Goal: Information Seeking & Learning: Learn about a topic

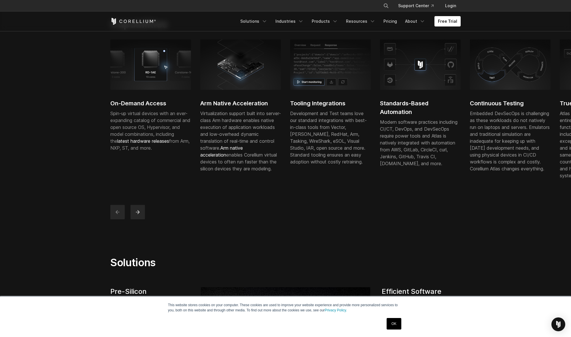
scroll to position [173, 0]
drag, startPoint x: 405, startPoint y: 134, endPoint x: 422, endPoint y: 171, distance: 41.2
click at [411, 167] on div "Modern software practices including CI/CT, DevOps, and DevSecOps require power …" at bounding box center [420, 143] width 81 height 48
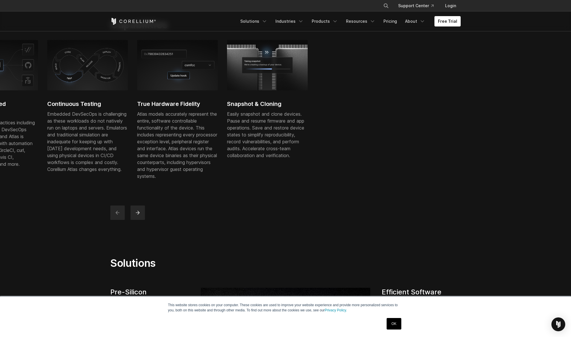
drag, startPoint x: 438, startPoint y: 185, endPoint x: 15, endPoint y: 184, distance: 422.4
click at [15, 184] on div "On-Demand Access Spin-up virtual devices with an ever-expanding catalog of comm…" at bounding box center [2, 115] width 629 height 151
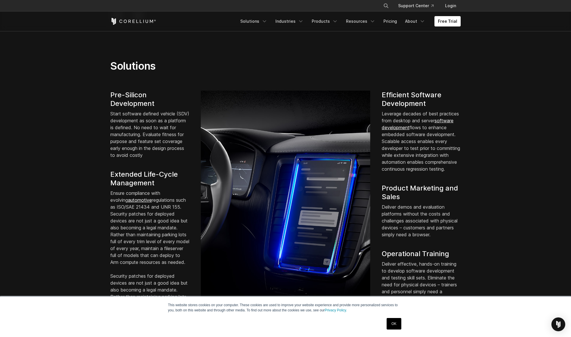
scroll to position [432, 0]
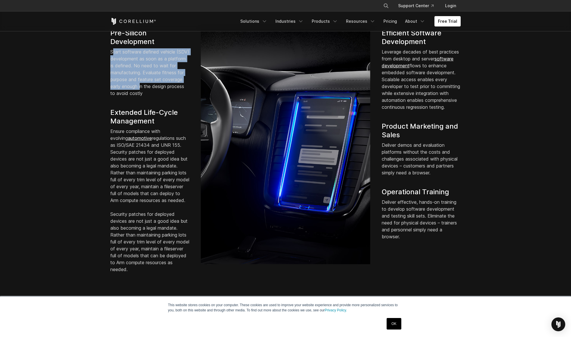
drag, startPoint x: 113, startPoint y: 57, endPoint x: 164, endPoint y: 97, distance: 64.5
click at [164, 97] on p "Start software defined vehicle (SDV) development as soon as a platform is defin…" at bounding box center [149, 72] width 79 height 48
drag, startPoint x: 113, startPoint y: 136, endPoint x: 143, endPoint y: 216, distance: 85.1
click at [143, 204] on p "Ensure compliance with evolving automotive regulations such as ISO/SAE 21434 an…" at bounding box center [149, 166] width 79 height 76
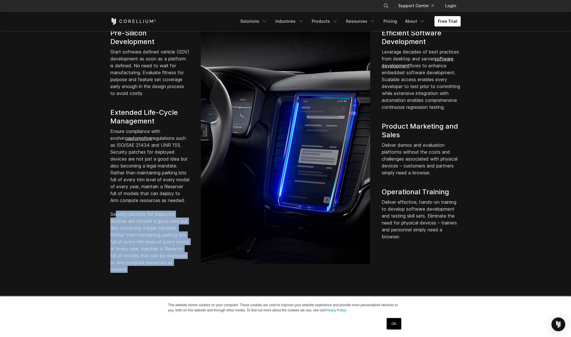
drag, startPoint x: 143, startPoint y: 216, endPoint x: 161, endPoint y: 280, distance: 67.1
click at [160, 273] on p "Security patches for deployed devices are not just a good idea but also becomin…" at bounding box center [149, 242] width 79 height 62
drag, startPoint x: 395, startPoint y: 63, endPoint x: 443, endPoint y: 119, distance: 74.7
click at [443, 111] on p "Leverage decades of best practices from desktop and server software development…" at bounding box center [421, 79] width 79 height 62
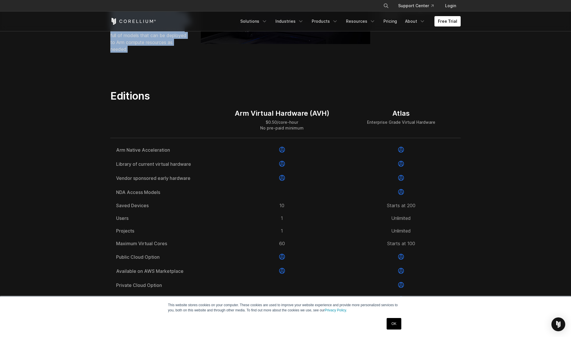
scroll to position [691, 0]
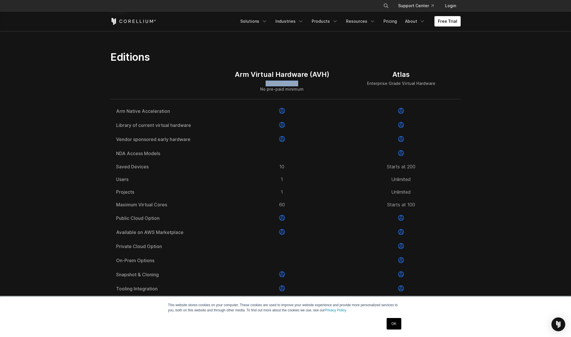
drag, startPoint x: 266, startPoint y: 97, endPoint x: 308, endPoint y: 100, distance: 42.1
click at [308, 92] on div "$0.50/core-hour No pre-paid minimum" at bounding box center [282, 87] width 94 height 12
drag, startPoint x: 308, startPoint y: 100, endPoint x: 315, endPoint y: 105, distance: 8.3
click at [315, 92] on div "$0.50/core-hour No pre-paid minimum" at bounding box center [282, 87] width 94 height 12
drag, startPoint x: 371, startPoint y: 99, endPoint x: 440, endPoint y: 97, distance: 69.4
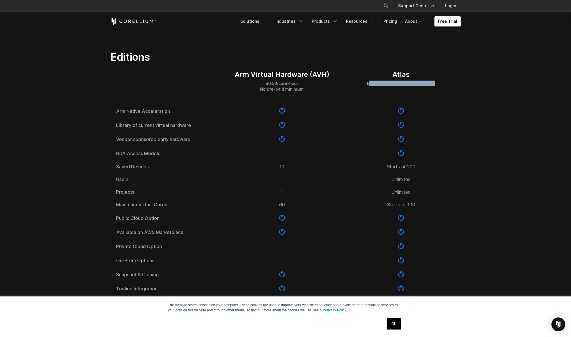
click at [440, 97] on div "Atlas Enterprise Grade Virtual Hardware" at bounding box center [401, 81] width 119 height 36
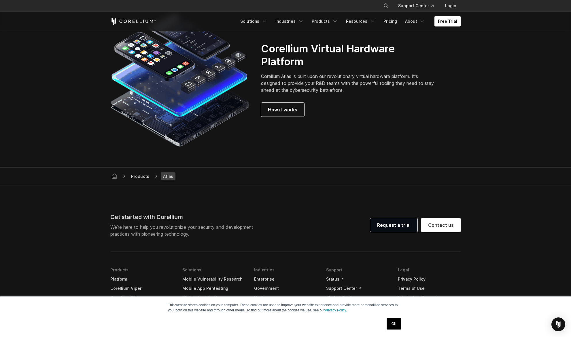
scroll to position [1584, 0]
